Goal: Information Seeking & Learning: Understand process/instructions

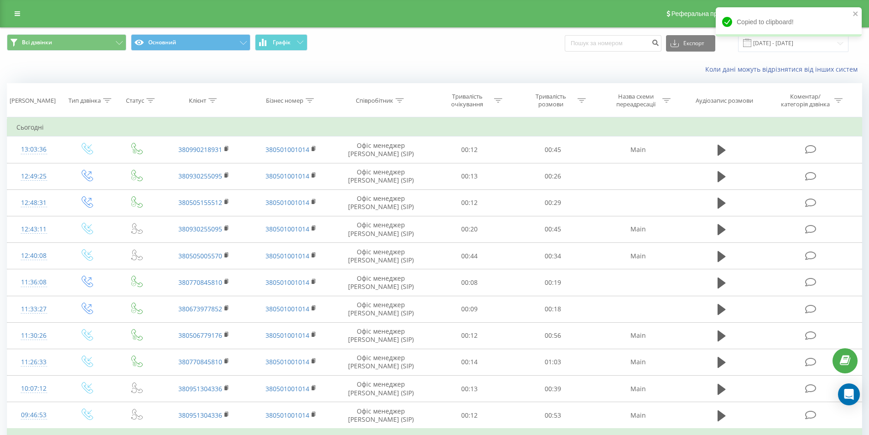
click at [13, 12] on link at bounding box center [17, 13] width 16 height 13
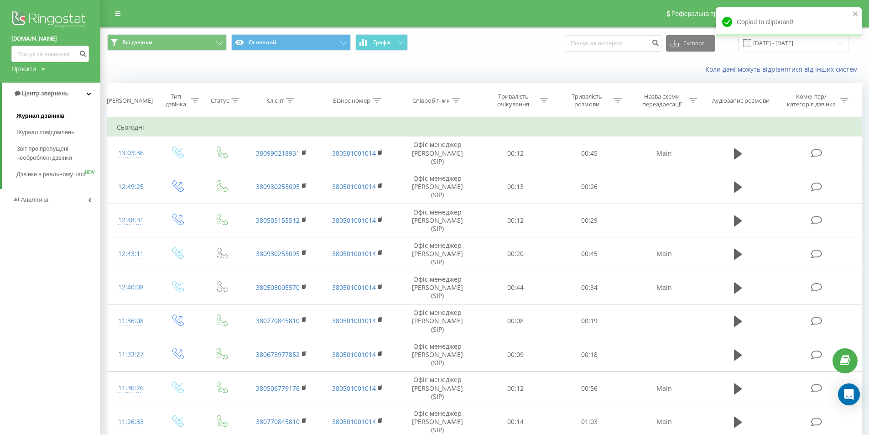
click at [51, 115] on span "Журнал дзвінків" at bounding box center [40, 115] width 48 height 9
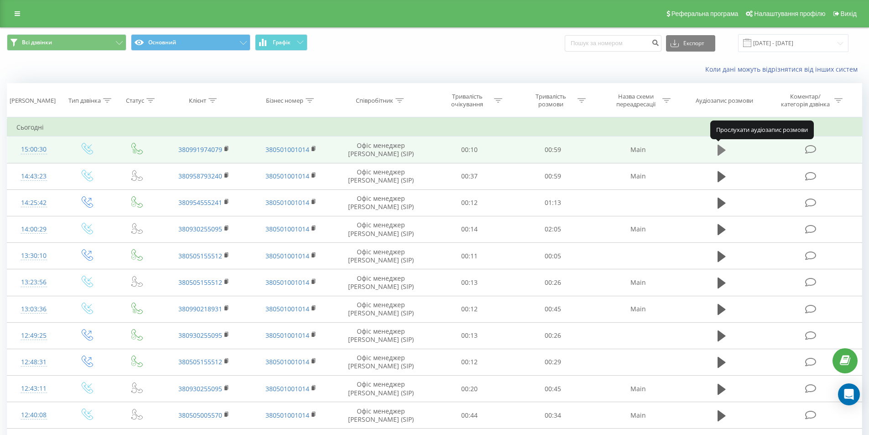
click at [722, 147] on icon at bounding box center [722, 150] width 8 height 11
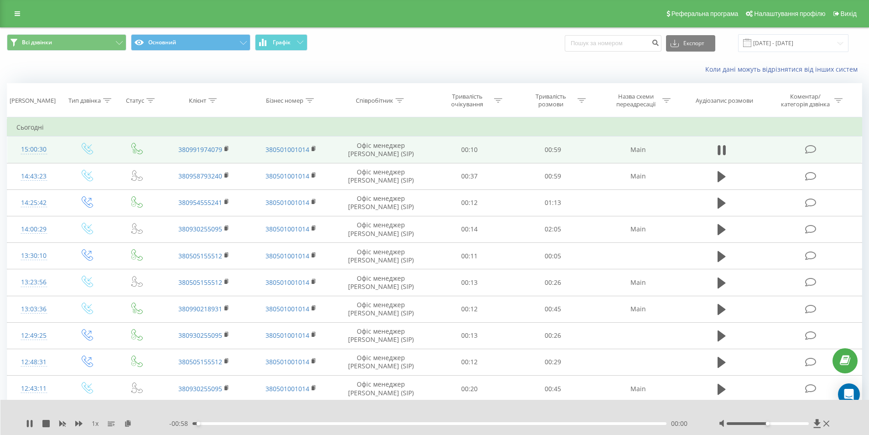
click at [784, 422] on div at bounding box center [768, 423] width 82 height 3
click at [791, 423] on div at bounding box center [768, 423] width 82 height 3
click at [431, 424] on div "00:04" at bounding box center [430, 423] width 475 height 3
click at [15, 14] on icon at bounding box center [17, 13] width 5 height 6
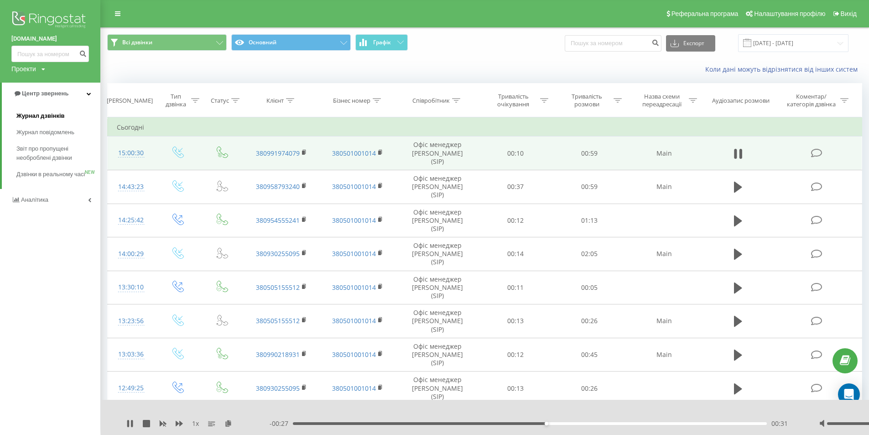
click at [22, 121] on link "Журнал дзвінків" at bounding box center [58, 116] width 84 height 16
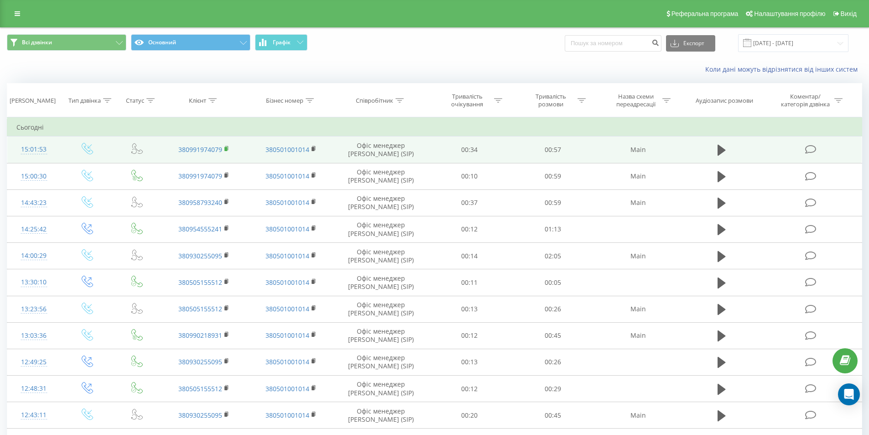
click at [226, 150] on rect at bounding box center [225, 149] width 3 height 4
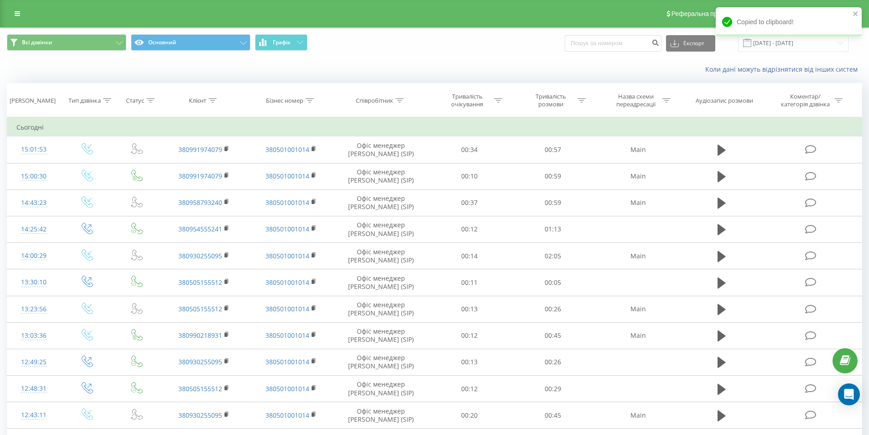
click at [287, 63] on div "Коли дані можуть відрізнятися вiд інших систем" at bounding box center [434, 69] width 868 height 22
